Goal: Find specific page/section: Find specific page/section

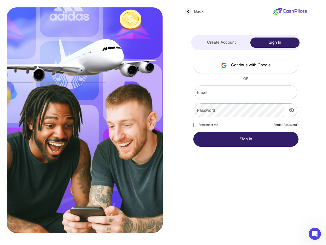
click at [163, 122] on div at bounding box center [95, 117] width 156 height 225
click at [194, 12] on div "Back" at bounding box center [194, 12] width 19 height 6
